Goal: Task Accomplishment & Management: Manage account settings

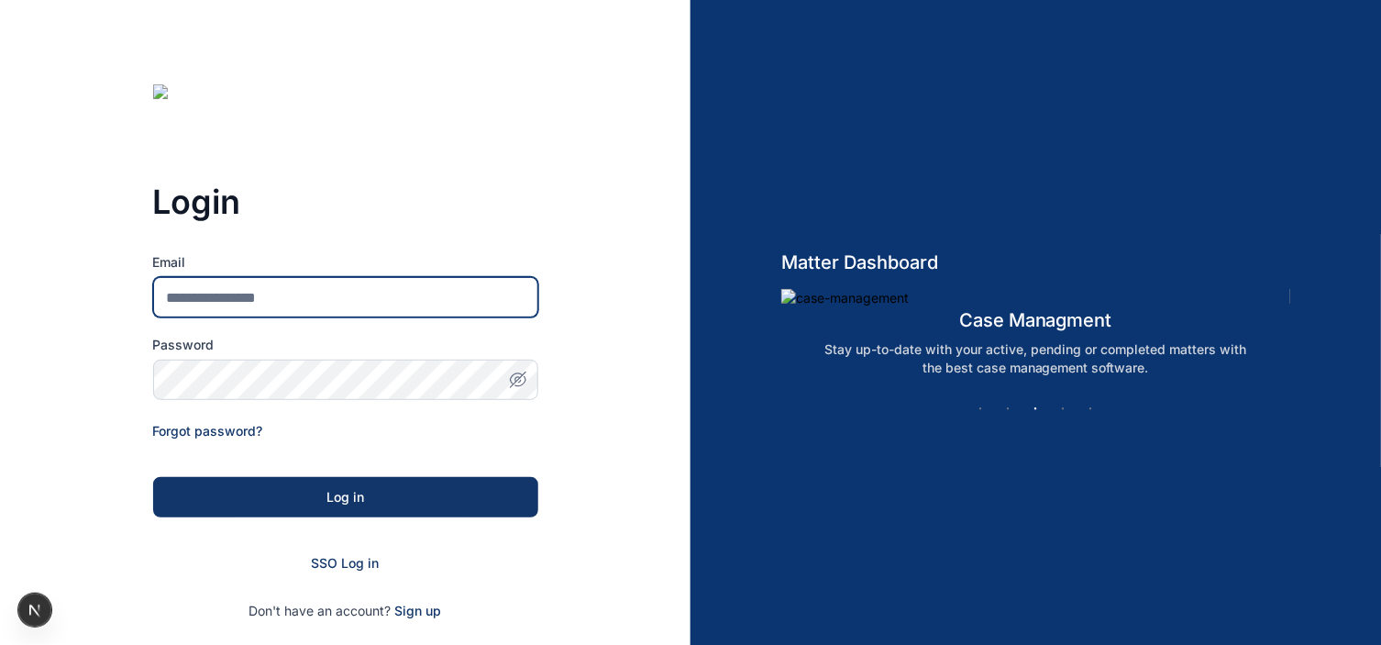
click at [244, 284] on input "Email" at bounding box center [345, 297] width 385 height 40
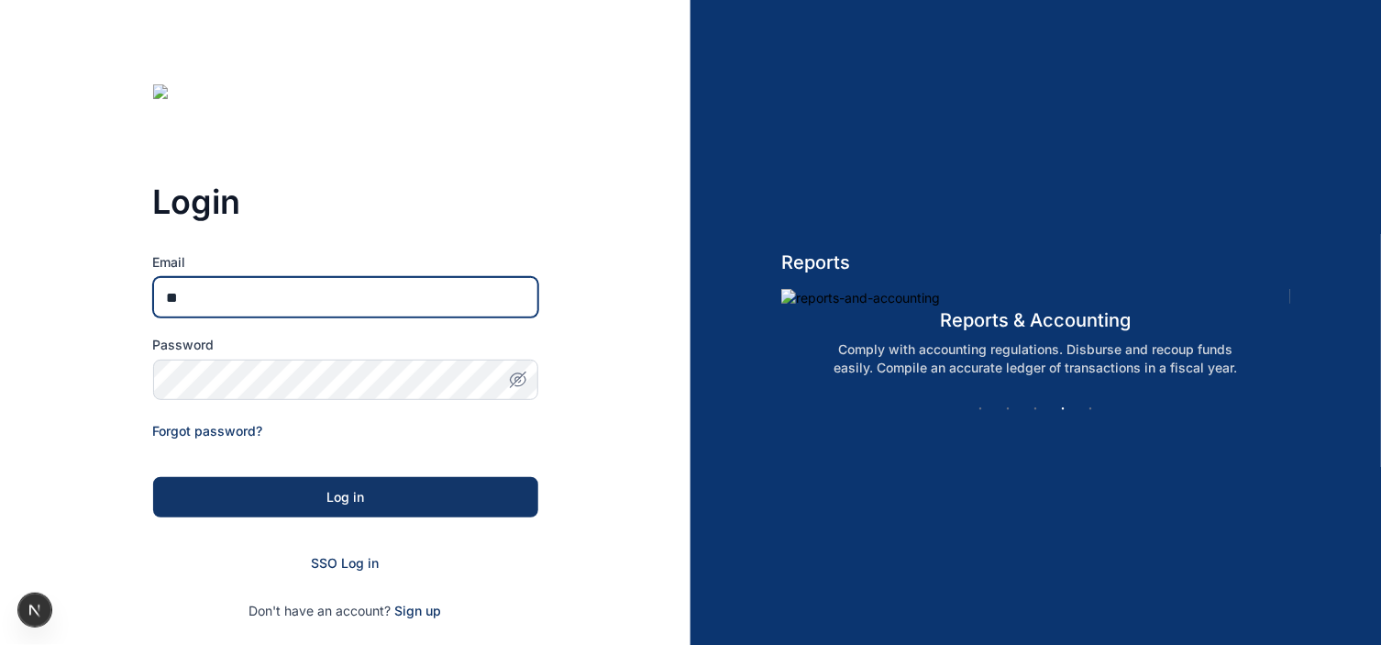
type input "*"
